Goal: Task Accomplishment & Management: Use online tool/utility

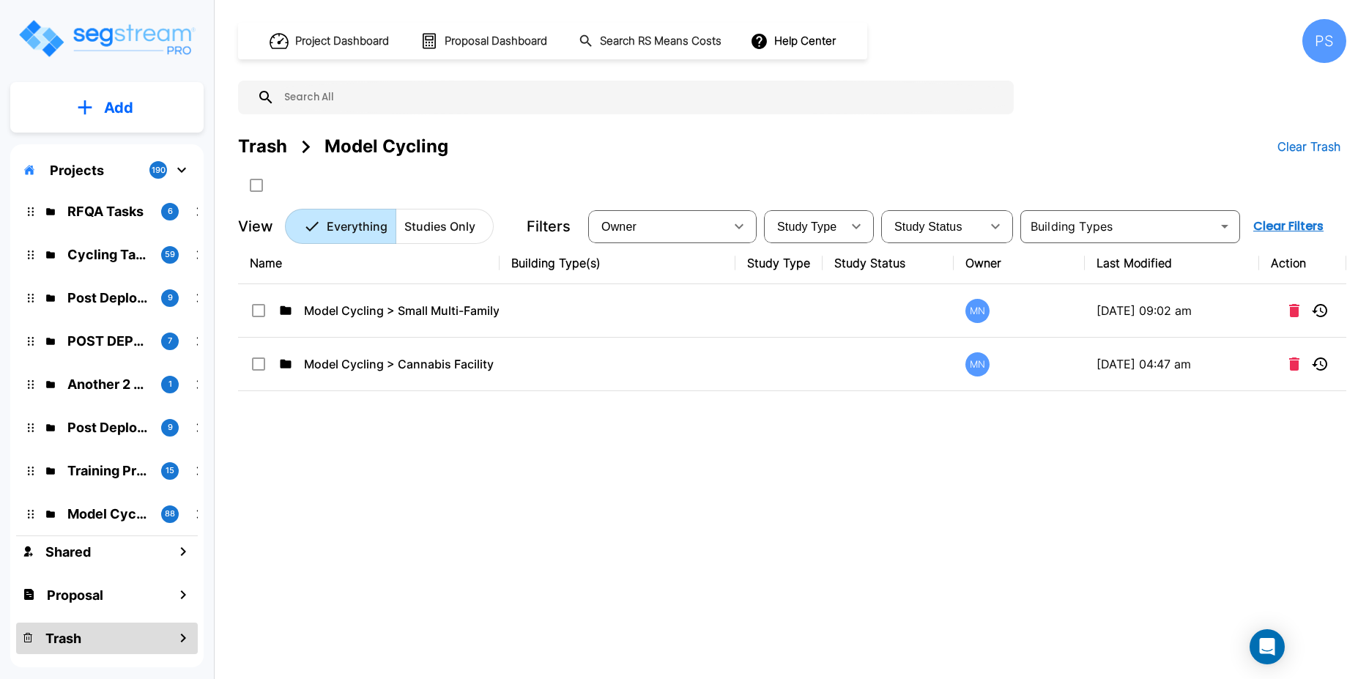
click at [100, 171] on div "Projects 190" at bounding box center [107, 170] width 182 height 28
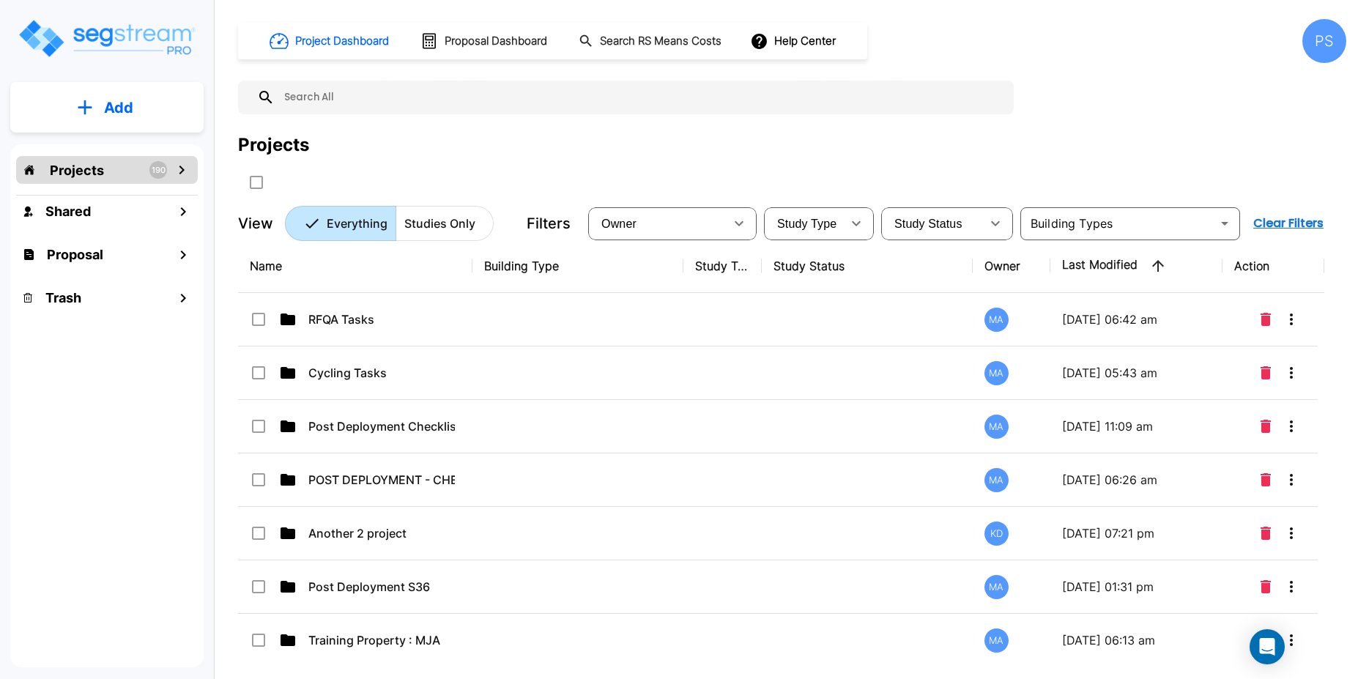
click at [152, 166] on p "190" at bounding box center [159, 170] width 14 height 12
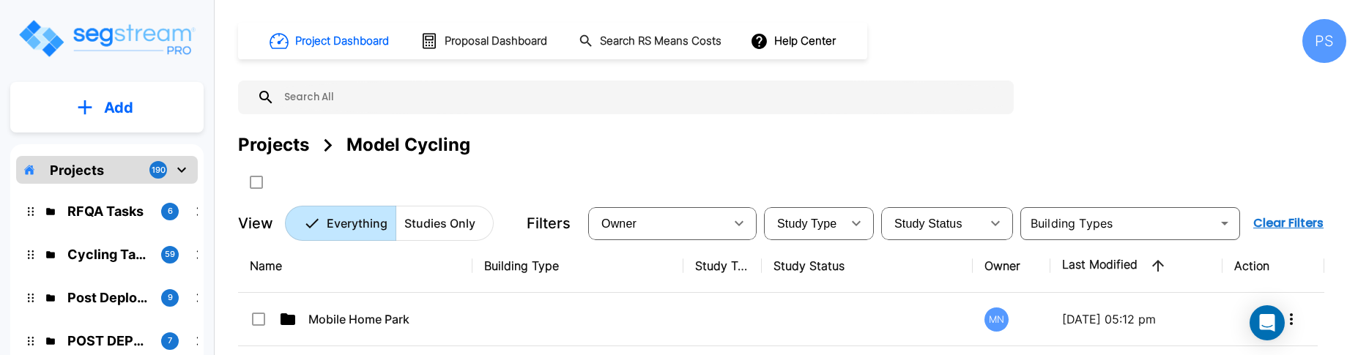
click at [283, 144] on div "Projects" at bounding box center [273, 145] width 71 height 26
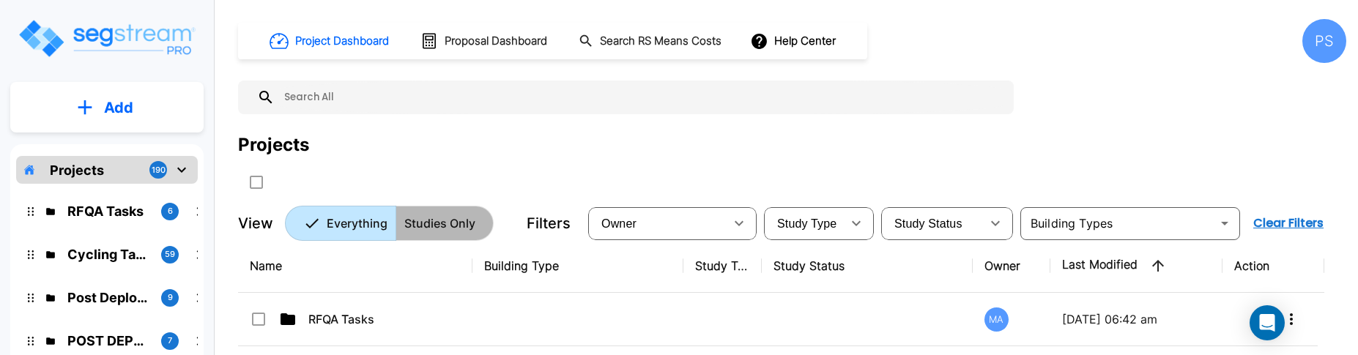
click at [441, 218] on p "Studies Only" at bounding box center [439, 224] width 71 height 18
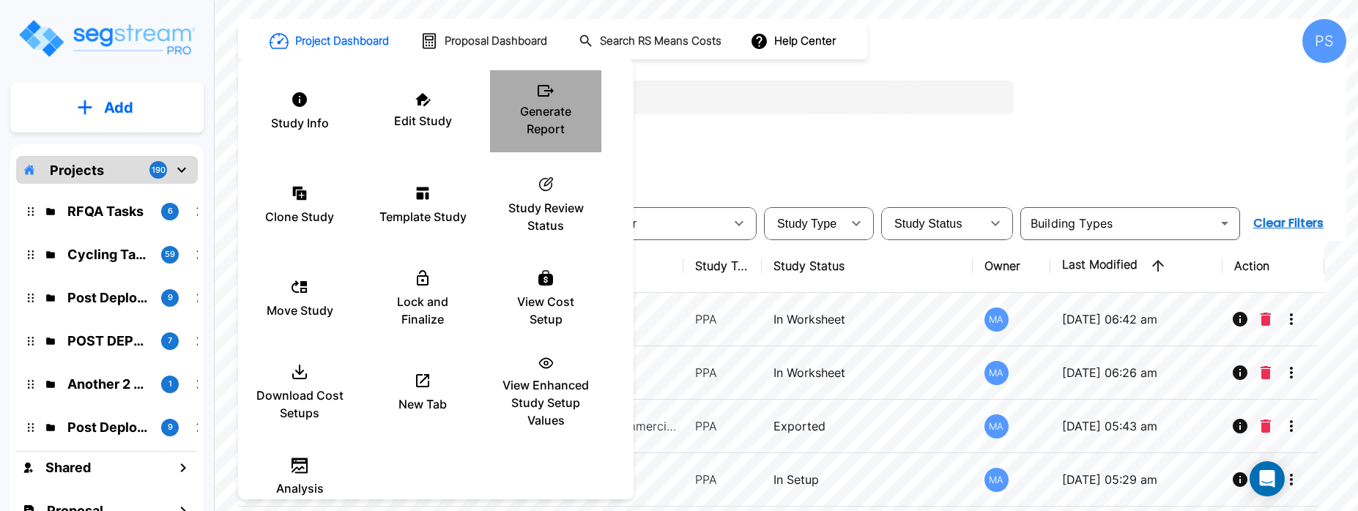
click at [539, 122] on p "Generate Report" at bounding box center [546, 120] width 88 height 35
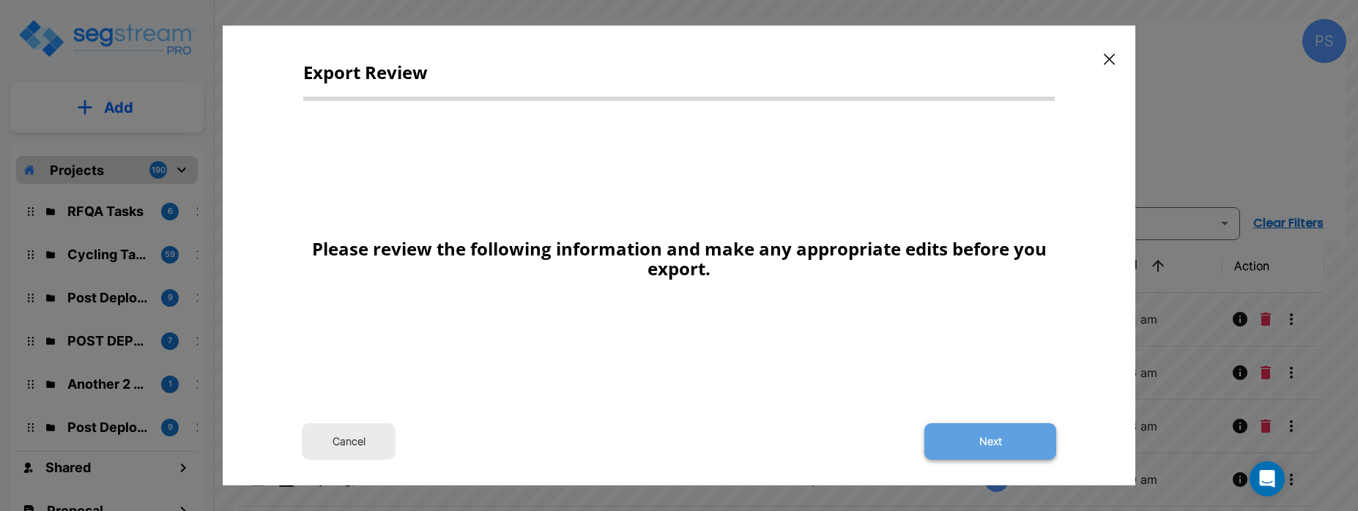
click at [979, 355] on button "Next" at bounding box center [990, 441] width 132 height 37
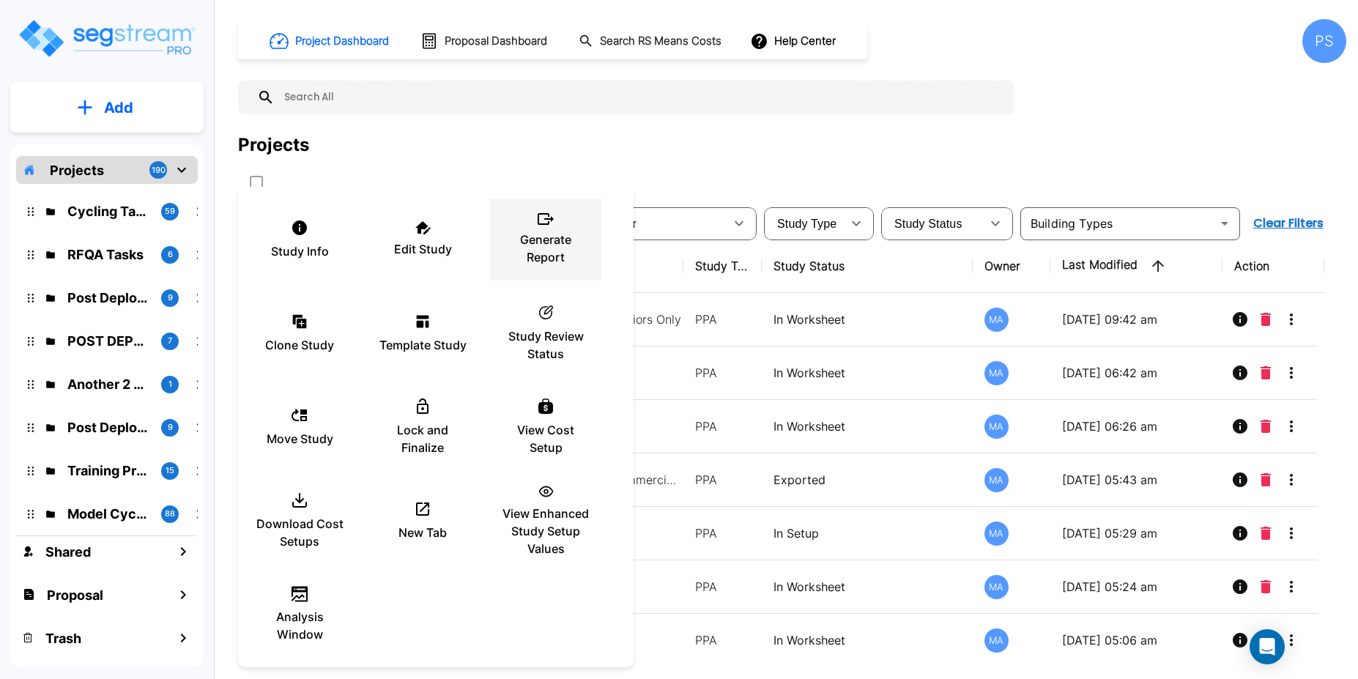
click at [522, 245] on p "Generate Report" at bounding box center [546, 248] width 88 height 35
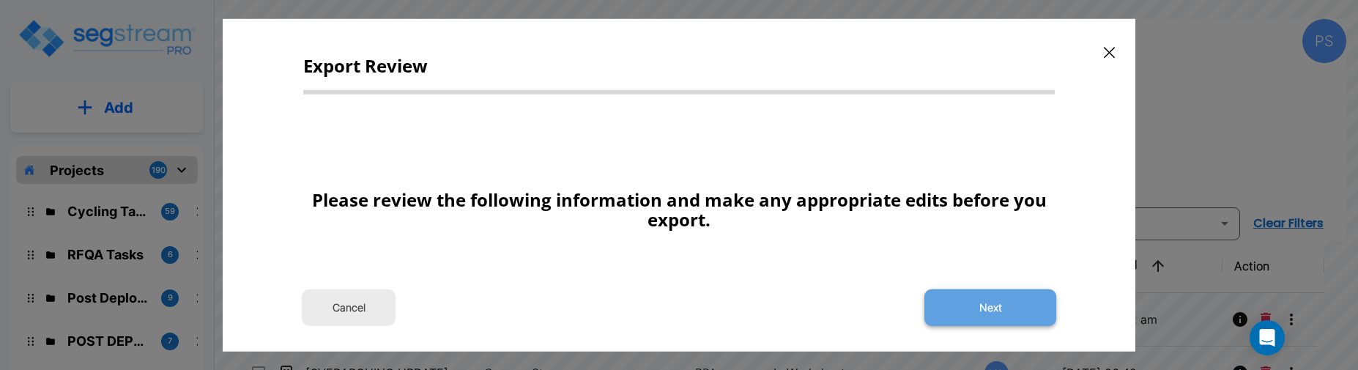
click at [973, 301] on button "Next" at bounding box center [990, 307] width 132 height 37
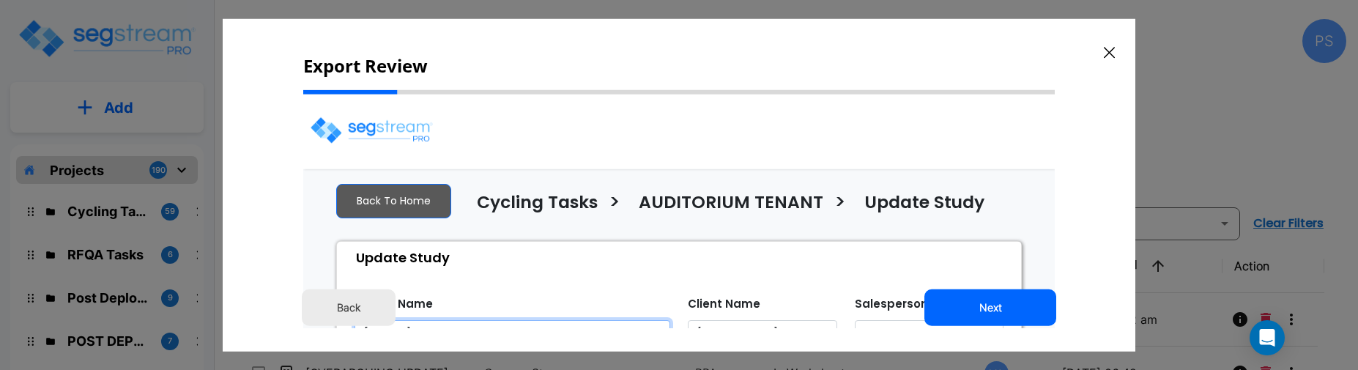
select select "2025"
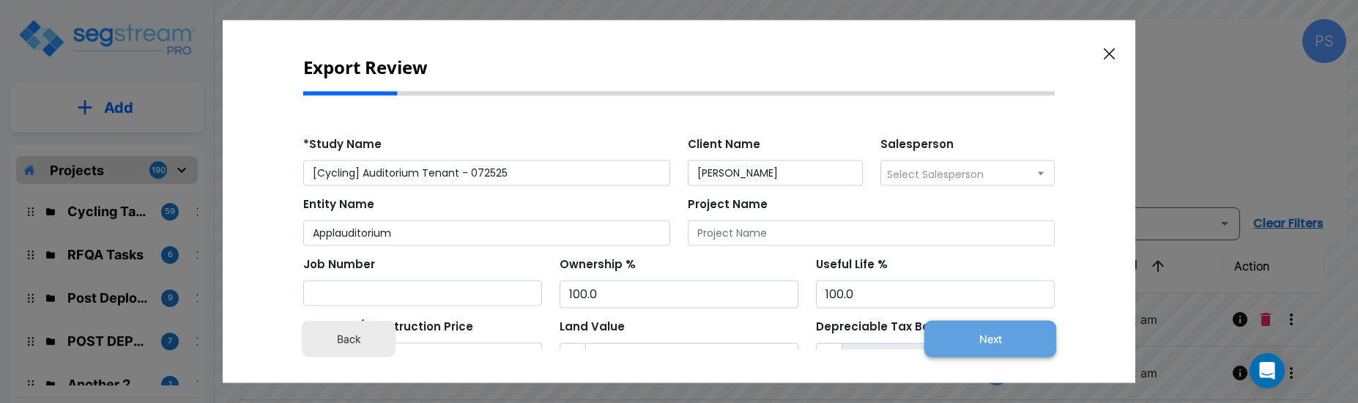
click at [958, 338] on button "Next" at bounding box center [990, 339] width 132 height 37
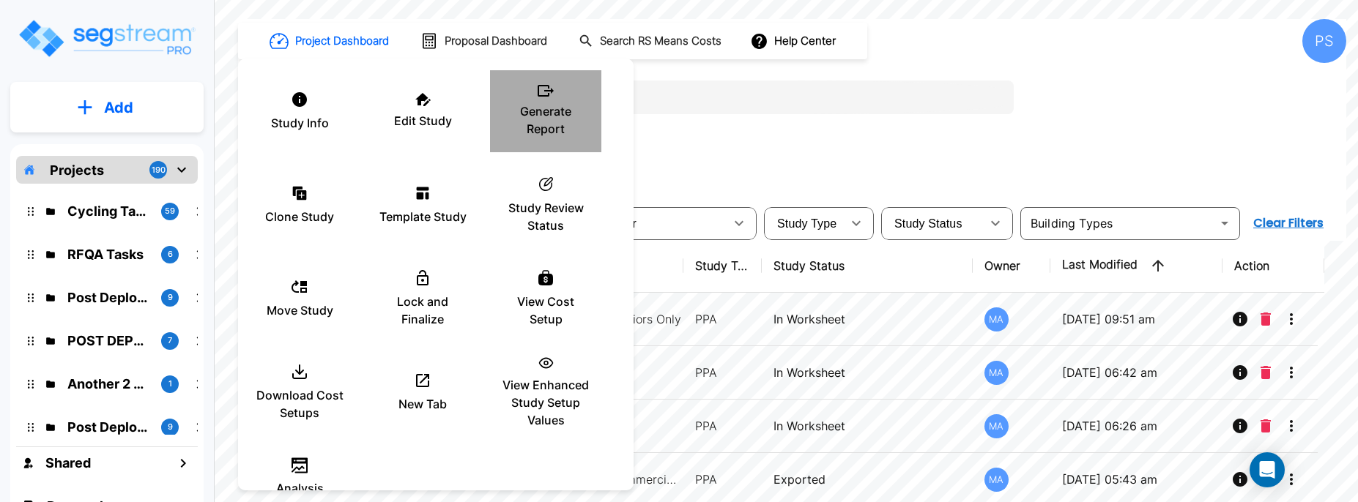
click at [551, 118] on p "Generate Report" at bounding box center [546, 120] width 88 height 35
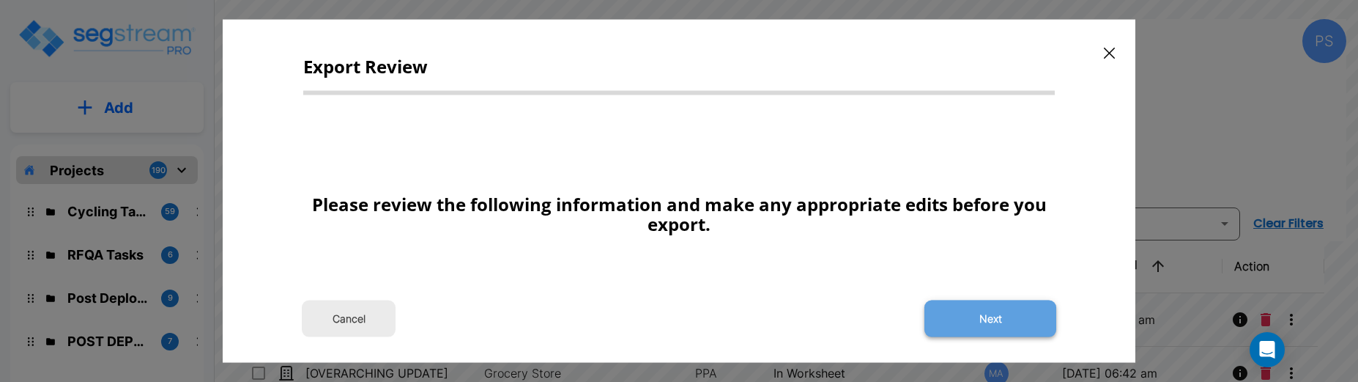
click at [968, 319] on button "Next" at bounding box center [990, 318] width 132 height 37
